Goal: Information Seeking & Learning: Learn about a topic

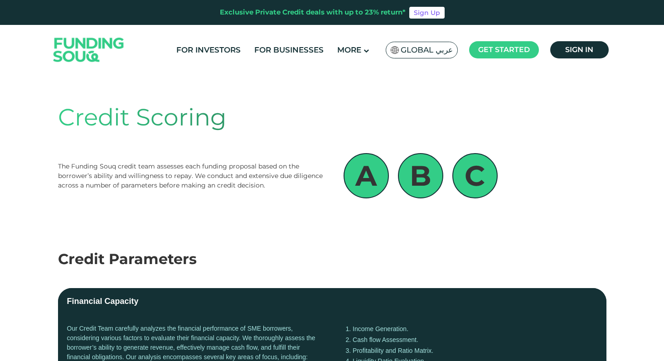
click at [285, 42] on ul "For Investors For Businesses More About Us How It Works" at bounding box center [390, 49] width 443 height 21
click at [285, 56] on link "For Businesses" at bounding box center [289, 50] width 74 height 15
